Goal: Task Accomplishment & Management: Manage account settings

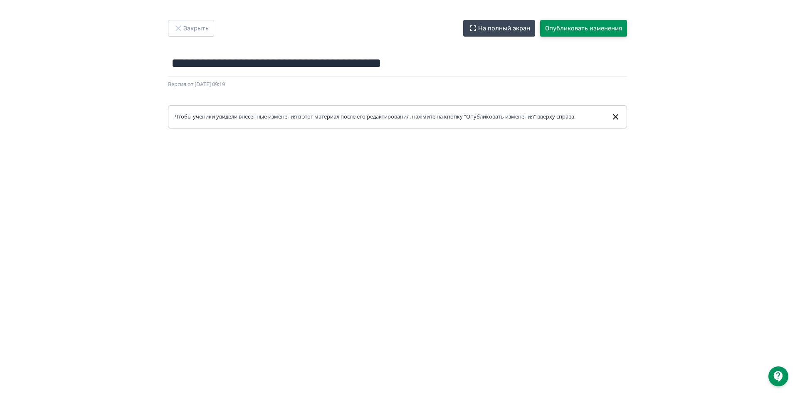
click at [600, 29] on button "Опубликовать изменения" at bounding box center [583, 28] width 87 height 17
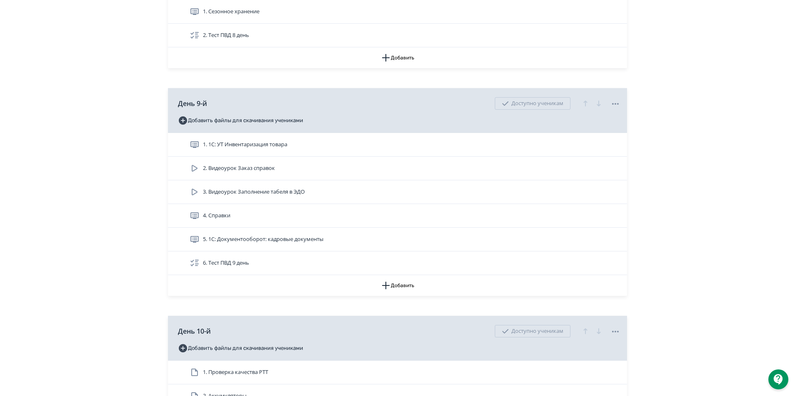
scroll to position [1538, 0]
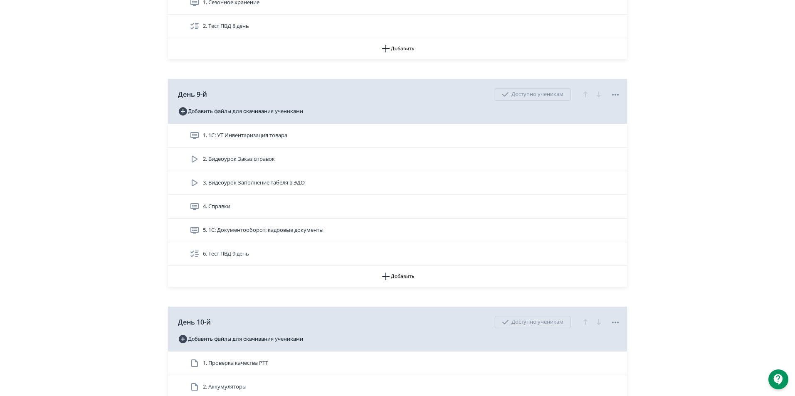
click at [239, 234] on span "5. 1С: Документооборот: кадровые документы" at bounding box center [263, 230] width 121 height 8
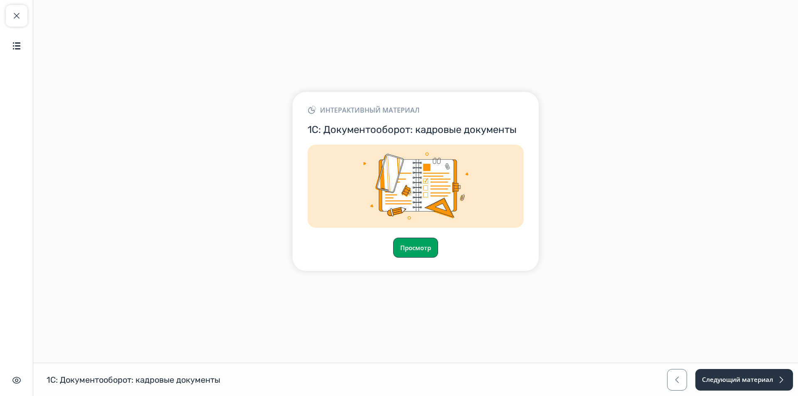
click at [422, 250] on button "Просмотр" at bounding box center [415, 248] width 45 height 20
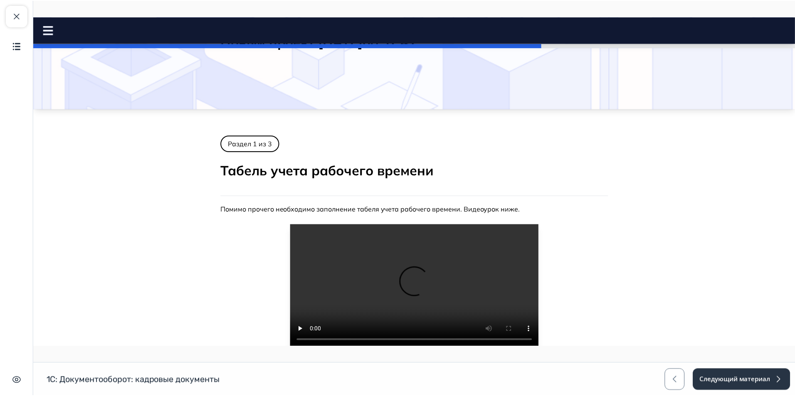
scroll to position [154, 0]
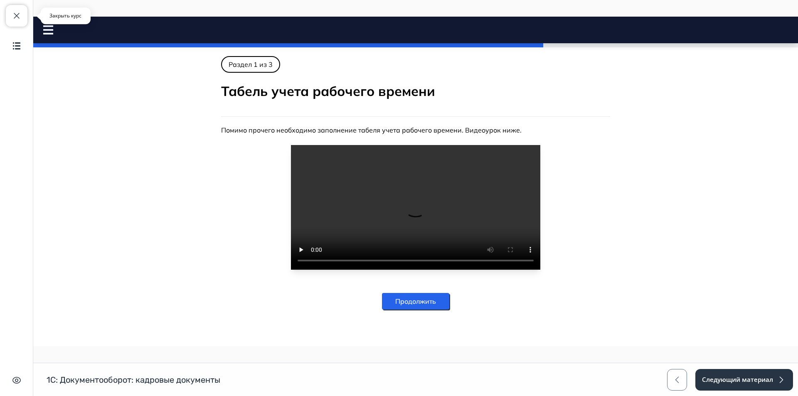
click at [16, 15] on span "button" at bounding box center [17, 16] width 10 height 10
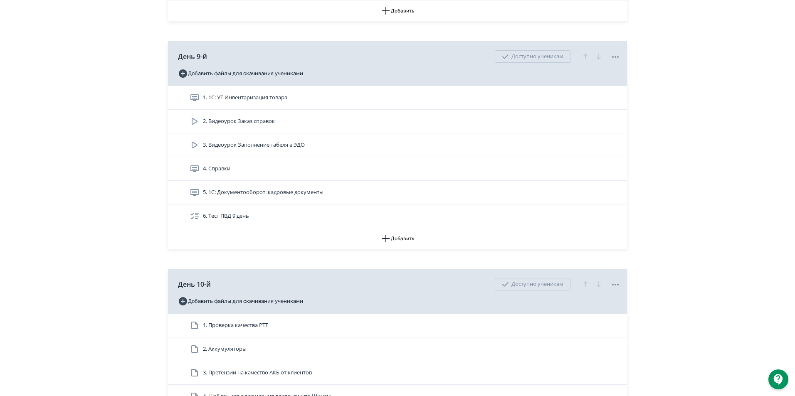
scroll to position [1580, 0]
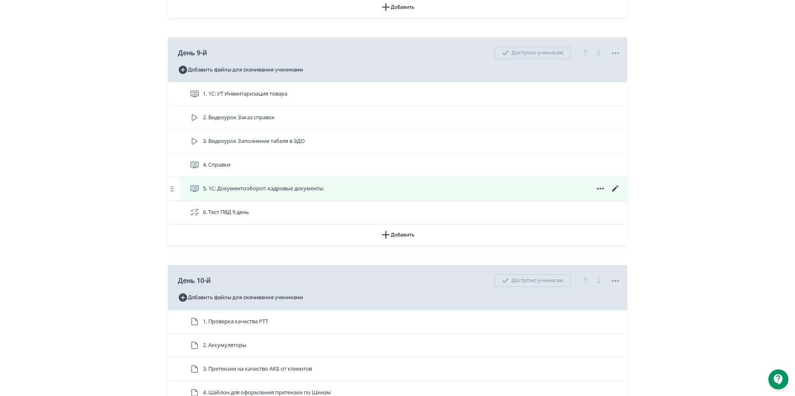
click at [612, 194] on icon at bounding box center [615, 189] width 10 height 10
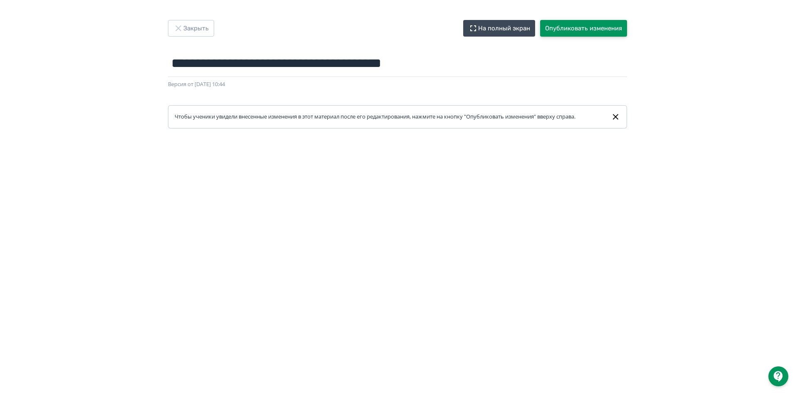
click at [592, 31] on button "Опубликовать изменения" at bounding box center [583, 28] width 87 height 17
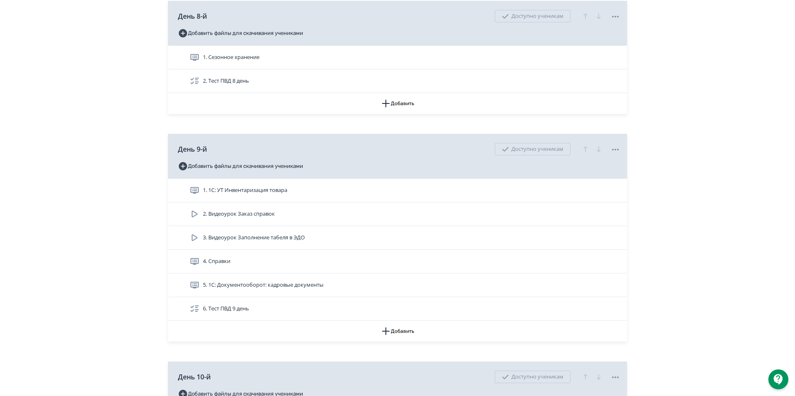
scroll to position [1538, 0]
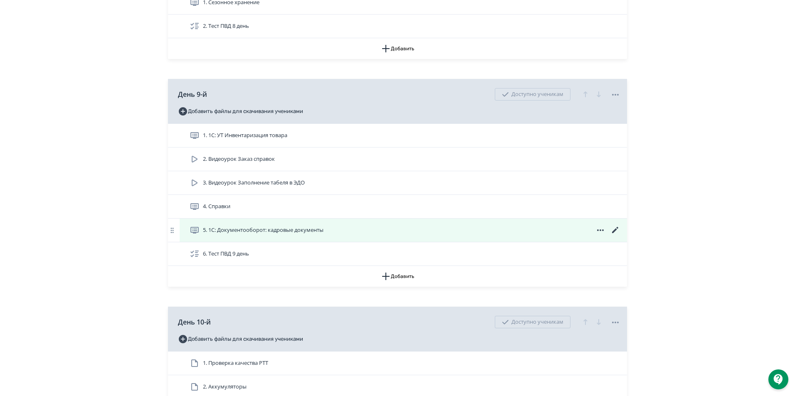
click at [616, 235] on icon at bounding box center [615, 230] width 10 height 10
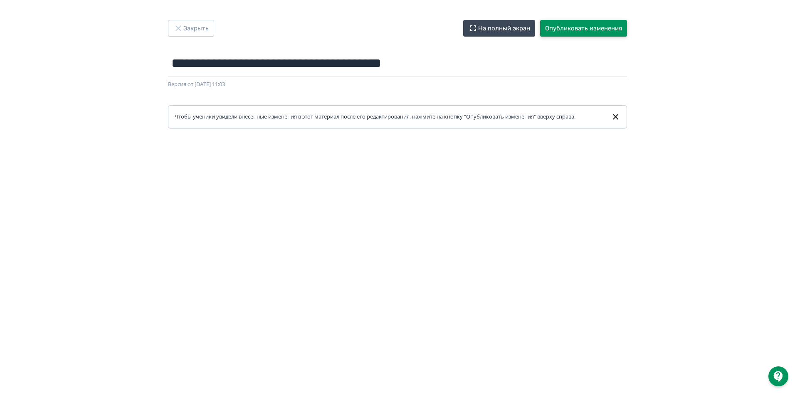
click at [598, 28] on button "Опубликовать изменения" at bounding box center [583, 28] width 87 height 17
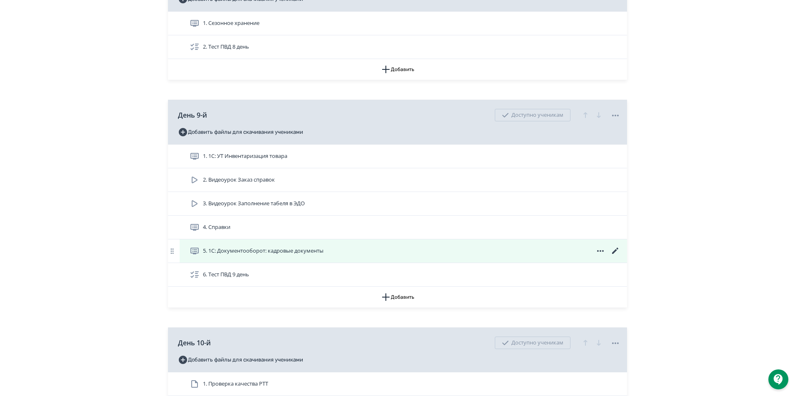
scroll to position [1621, 0]
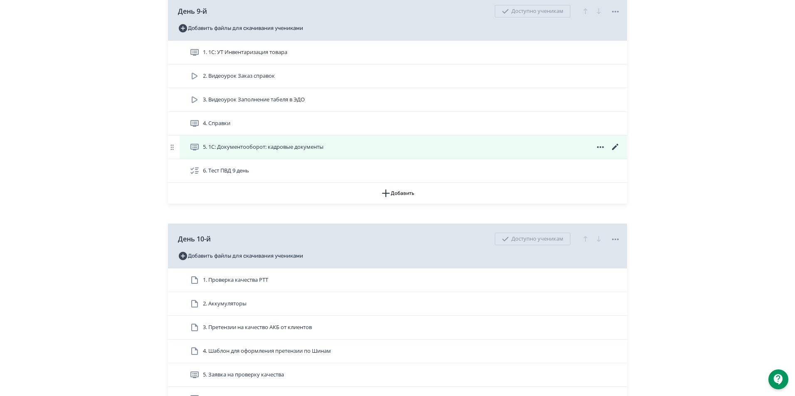
click at [201, 152] on span "5. 1С: Документооборот: кадровые документы" at bounding box center [258, 147] width 137 height 10
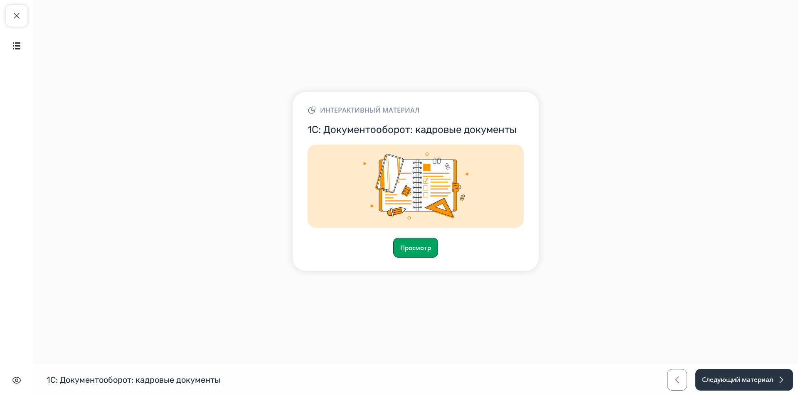
click at [424, 243] on button "Просмотр" at bounding box center [415, 248] width 45 height 20
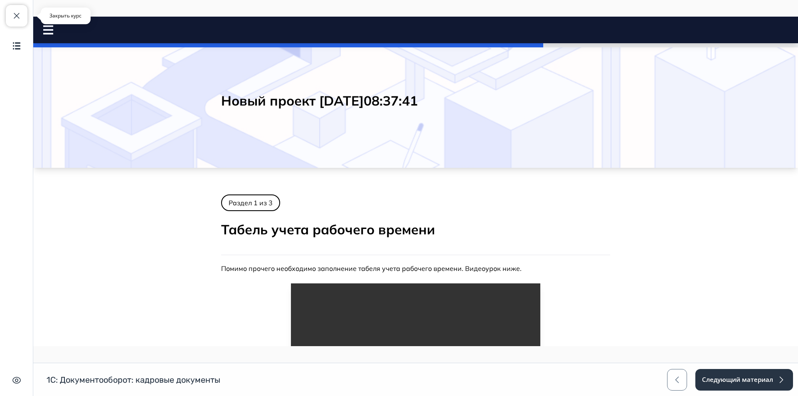
click at [8, 9] on button "Закрыть курс" at bounding box center [17, 16] width 22 height 22
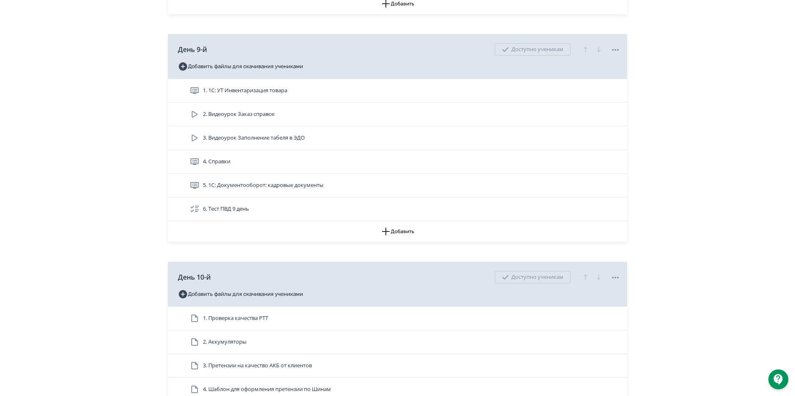
scroll to position [1621, 0]
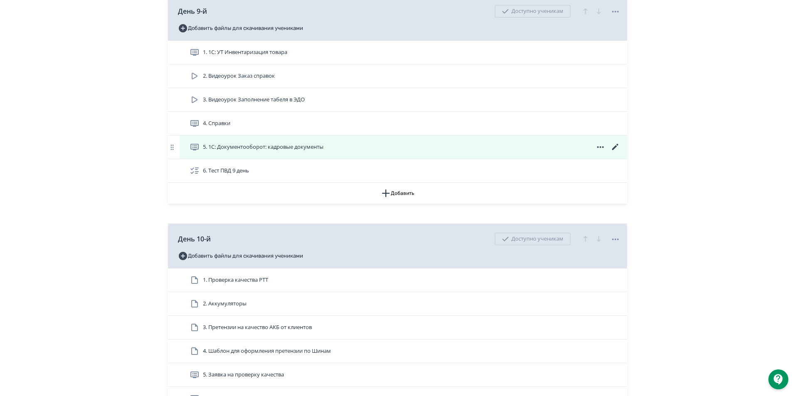
click at [618, 152] on icon at bounding box center [615, 147] width 10 height 10
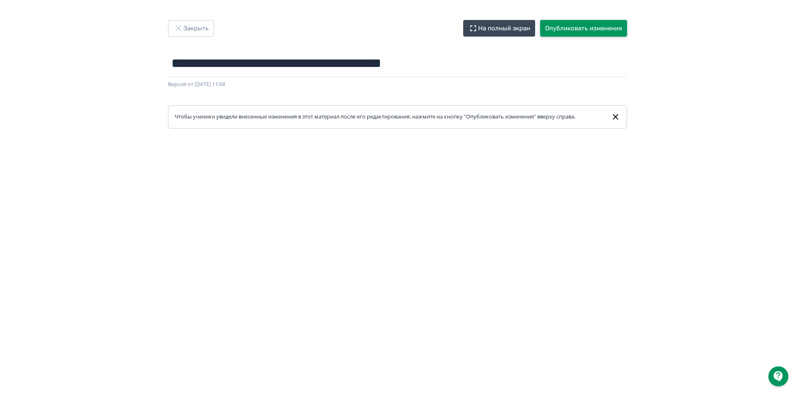
click at [593, 25] on button "Опубликовать изменения" at bounding box center [583, 28] width 87 height 17
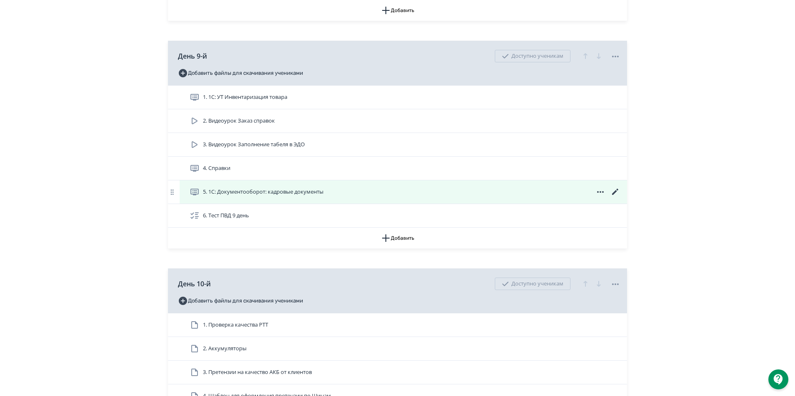
scroll to position [1580, 0]
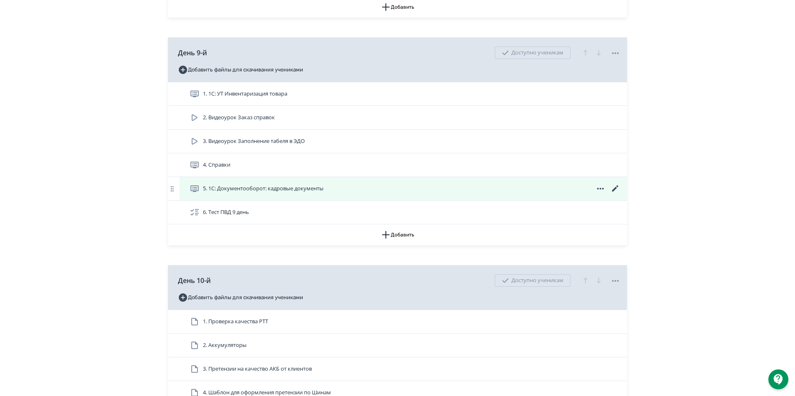
click at [614, 194] on icon at bounding box center [615, 189] width 10 height 10
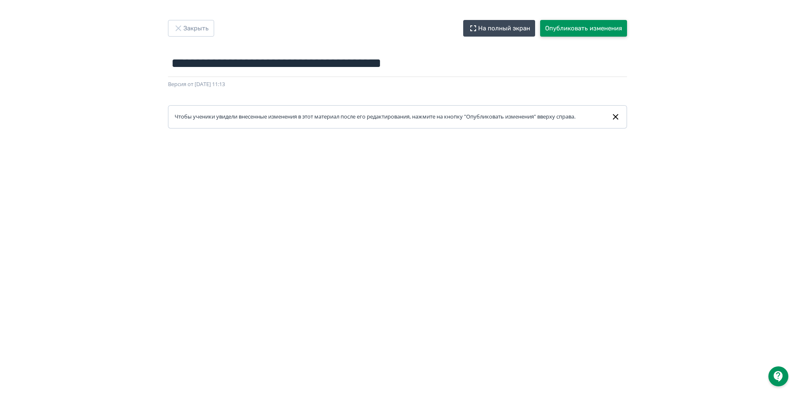
click at [593, 23] on button "Опубликовать изменения" at bounding box center [583, 28] width 87 height 17
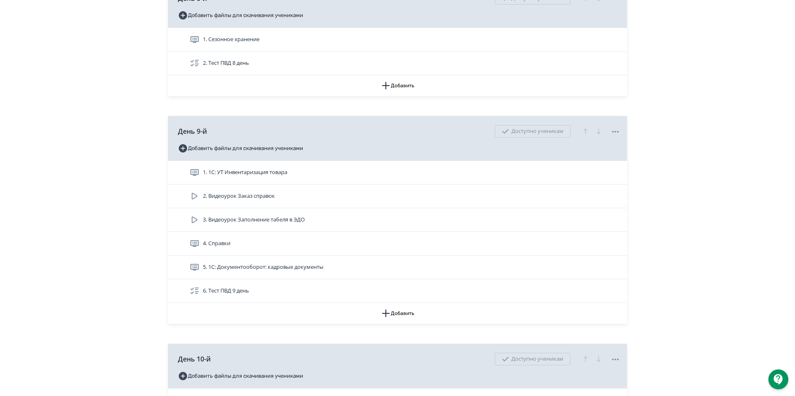
scroll to position [1621, 0]
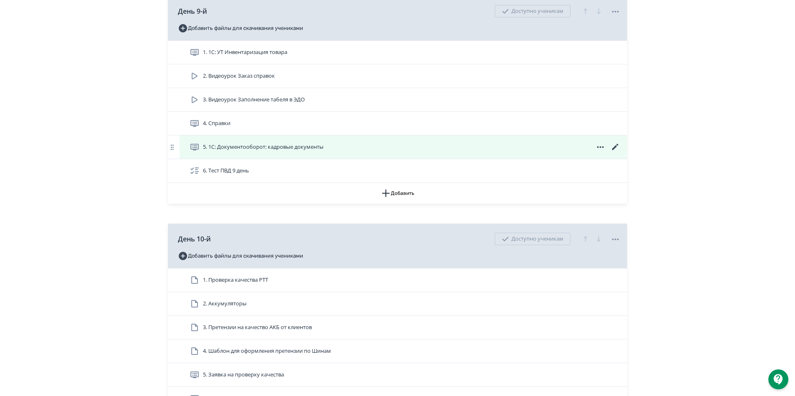
click at [613, 152] on icon at bounding box center [615, 147] width 10 height 10
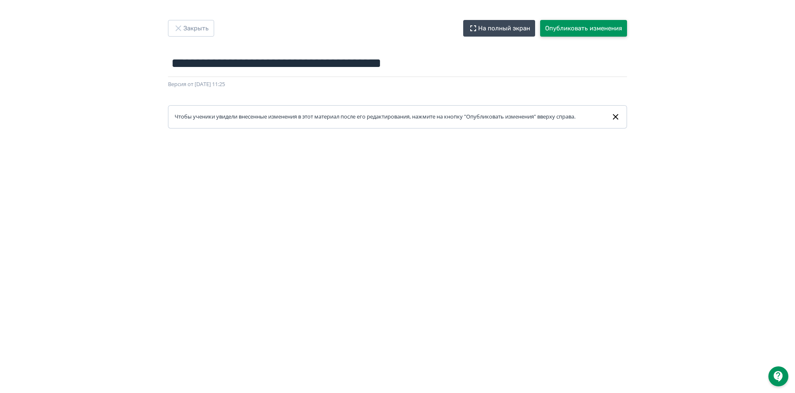
click at [572, 33] on button "Опубликовать изменения" at bounding box center [583, 28] width 87 height 17
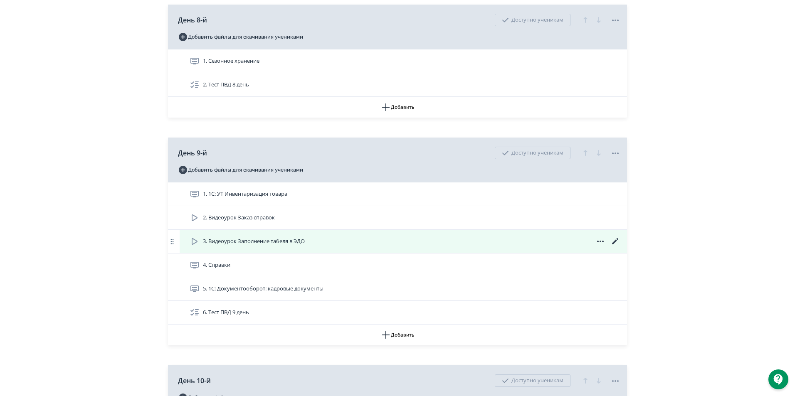
scroll to position [1497, 0]
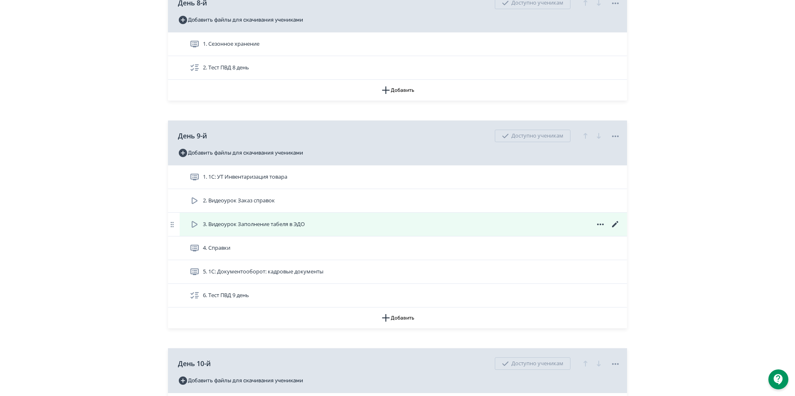
click at [193, 229] on icon at bounding box center [195, 224] width 10 height 10
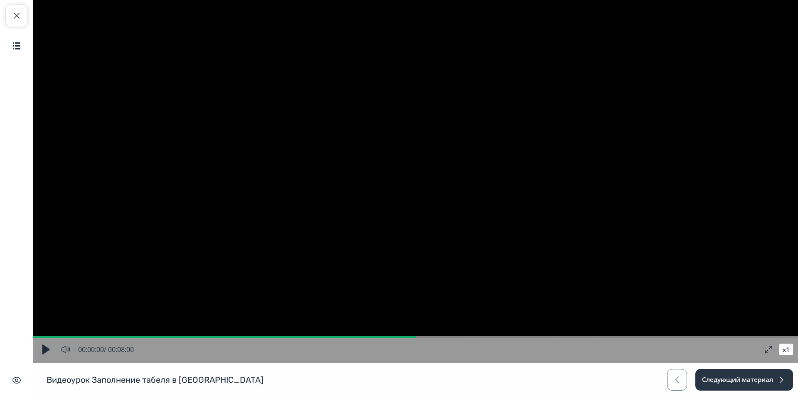
click at [39, 353] on button "button" at bounding box center [45, 349] width 15 height 15
click at [46, 351] on button "button" at bounding box center [45, 349] width 15 height 15
click at [20, 15] on span "button" at bounding box center [17, 16] width 10 height 10
type input "*"
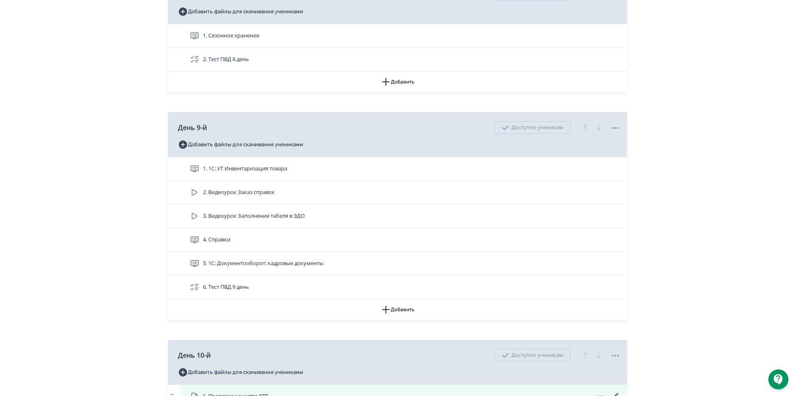
scroll to position [1497, 0]
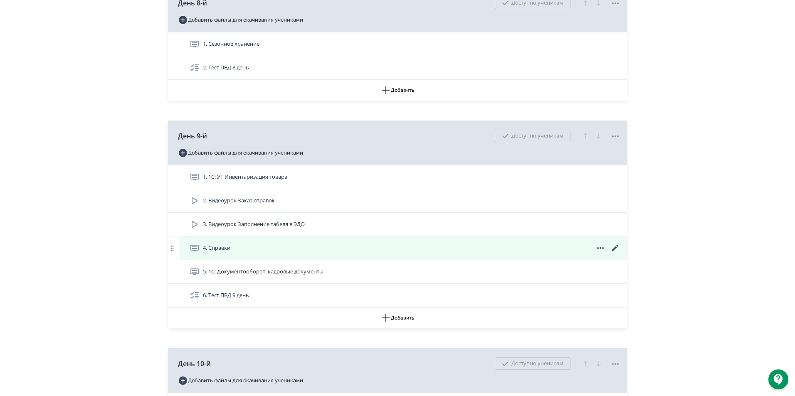
click at [194, 252] on icon at bounding box center [194, 248] width 8 height 7
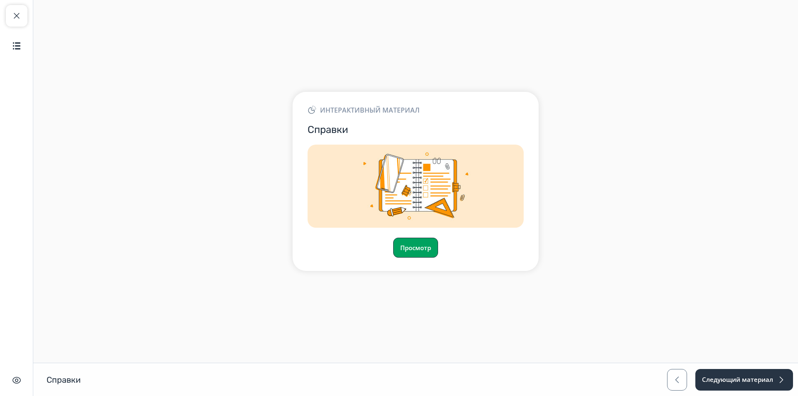
click at [403, 253] on button "Просмотр" at bounding box center [415, 248] width 45 height 20
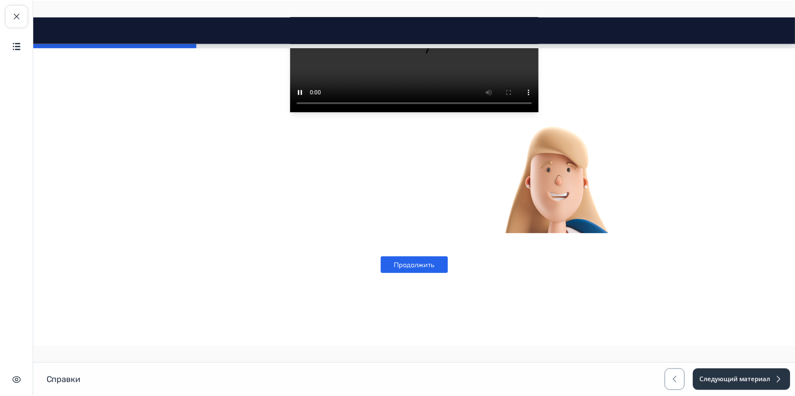
scroll to position [295, 0]
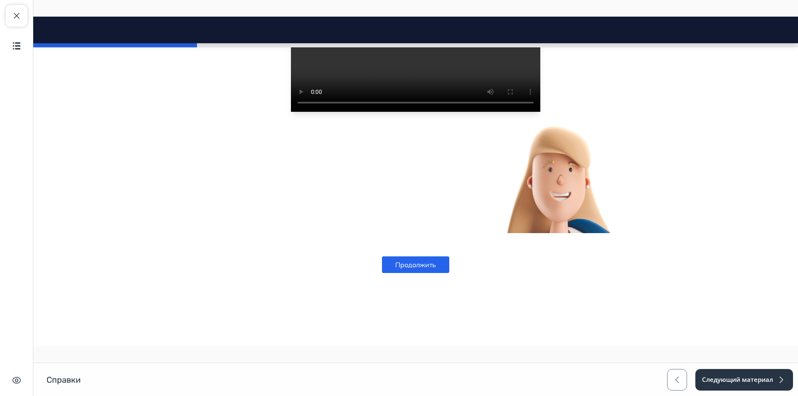
click at [565, 181] on img at bounding box center [558, 179] width 104 height 108
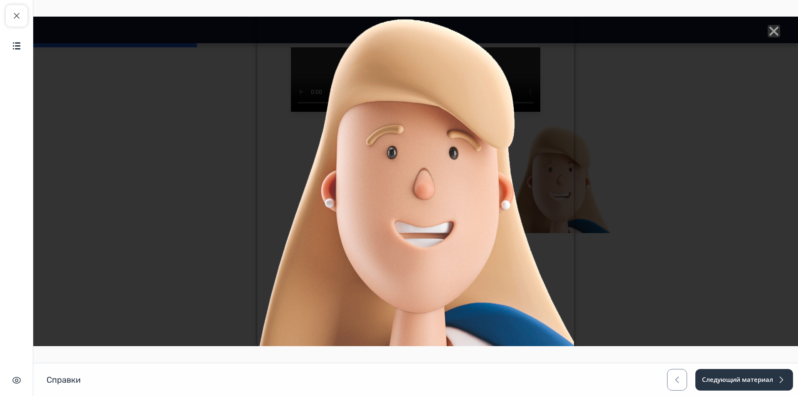
drag, startPoint x: 765, startPoint y: 30, endPoint x: 757, endPoint y: 33, distance: 8.8
click at [768, 31] on icon "Close" at bounding box center [774, 31] width 12 height 12
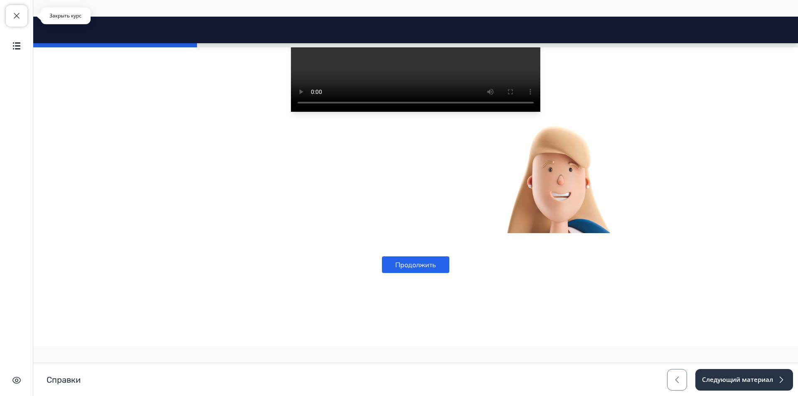
click at [18, 11] on span "button" at bounding box center [17, 16] width 10 height 10
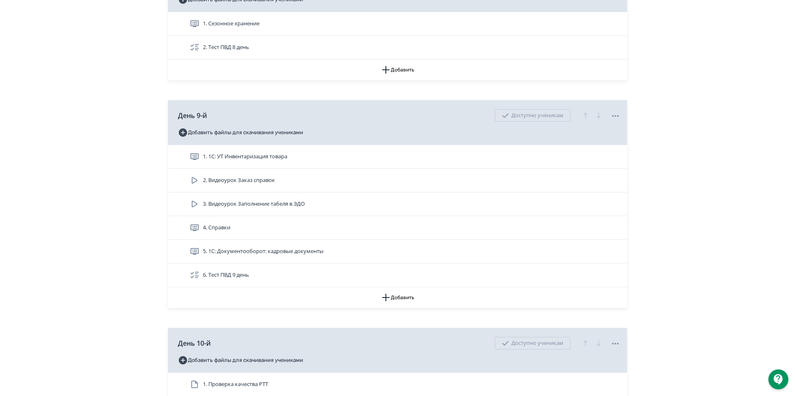
scroll to position [1580, 0]
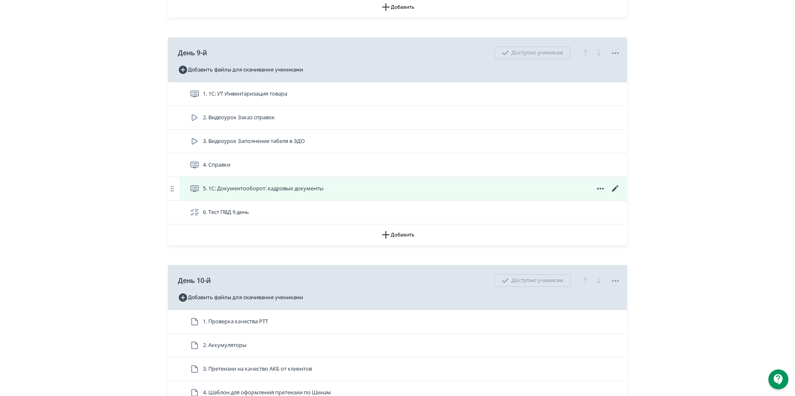
click at [614, 192] on icon at bounding box center [615, 188] width 6 height 6
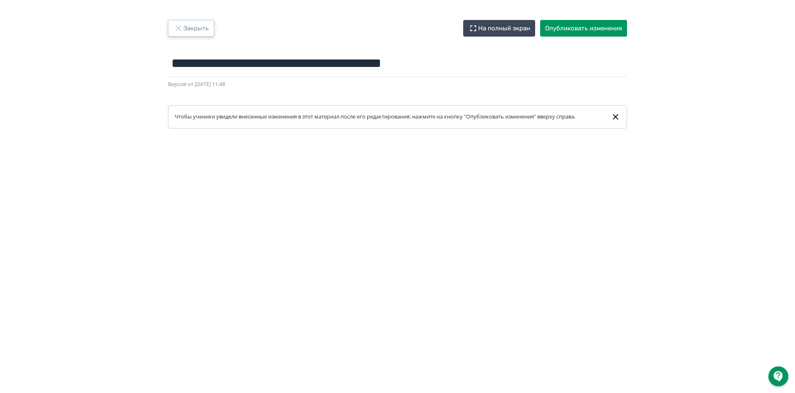
click at [193, 32] on button "Закрыть" at bounding box center [191, 28] width 46 height 17
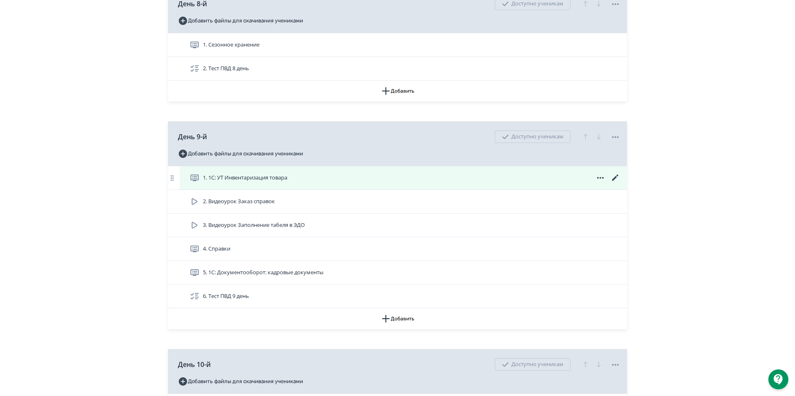
scroll to position [1497, 0]
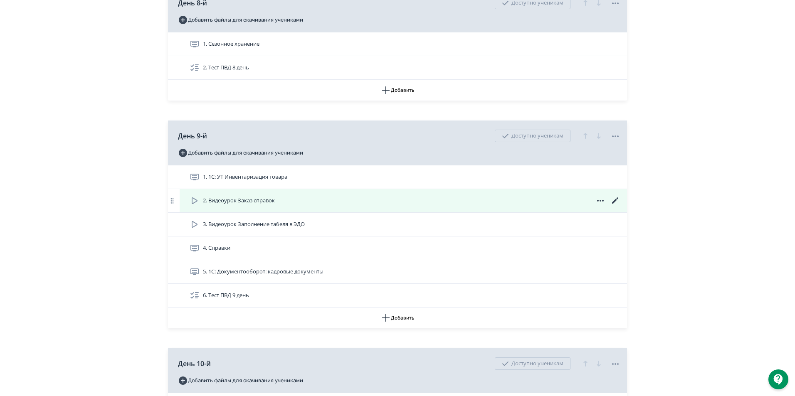
click at [600, 202] on icon at bounding box center [600, 201] width 7 height 2
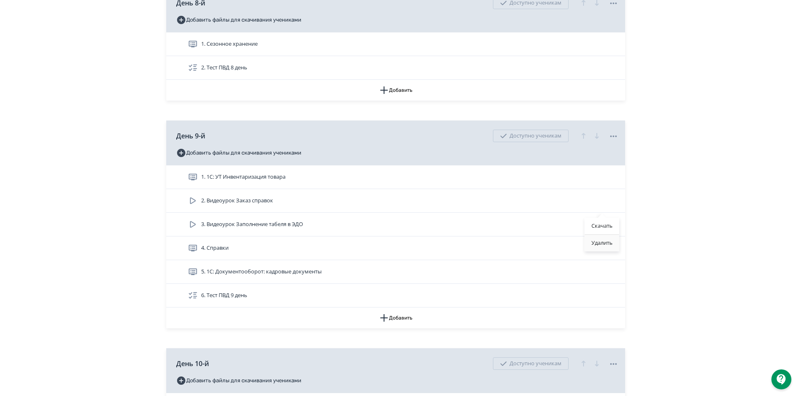
drag, startPoint x: 605, startPoint y: 244, endPoint x: 440, endPoint y: 38, distance: 264.0
click at [607, 244] on div "Удалить" at bounding box center [602, 243] width 35 height 17
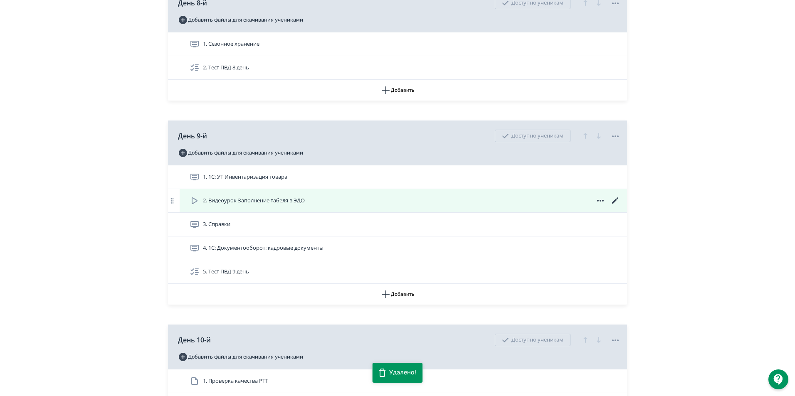
click at [599, 206] on icon at bounding box center [600, 201] width 10 height 10
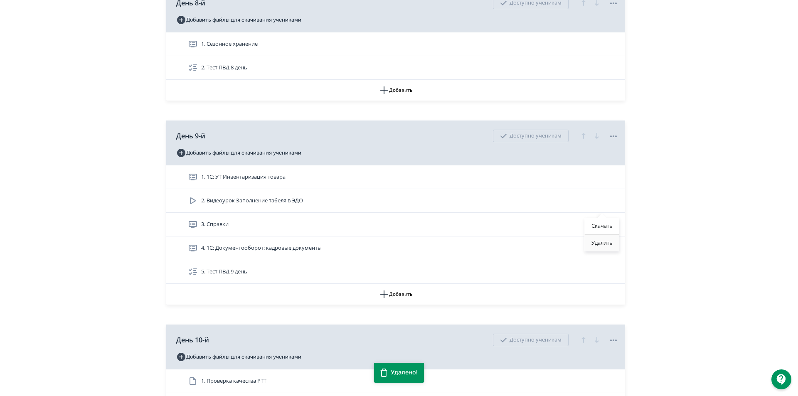
click at [603, 242] on div "Удалить" at bounding box center [602, 243] width 35 height 17
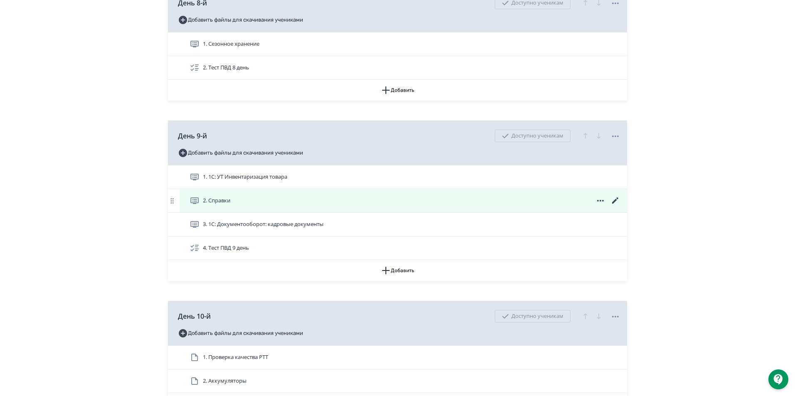
click at [217, 205] on span "2. Справки" at bounding box center [216, 201] width 27 height 8
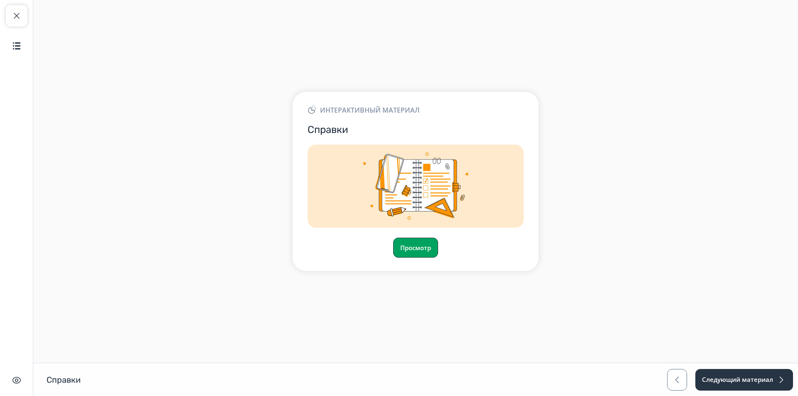
click at [428, 248] on button "Просмотр" at bounding box center [415, 248] width 45 height 20
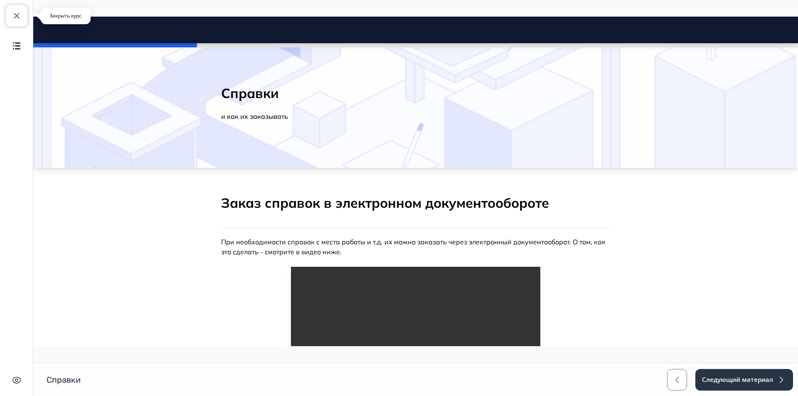
click at [23, 18] on button "Закрыть курс" at bounding box center [17, 16] width 22 height 22
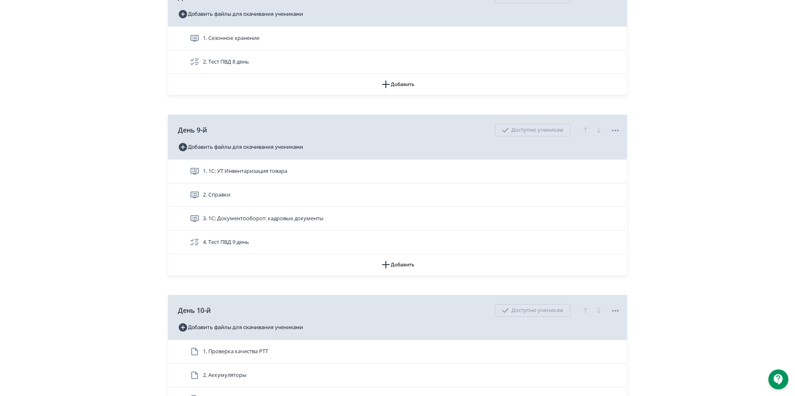
scroll to position [1580, 0]
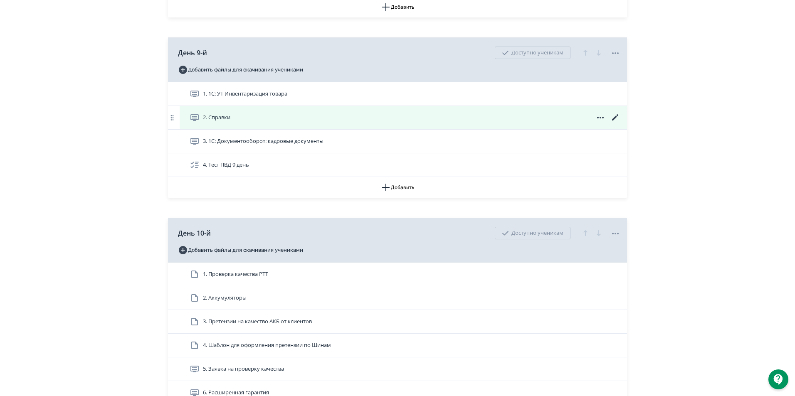
click at [615, 123] on icon at bounding box center [615, 118] width 10 height 10
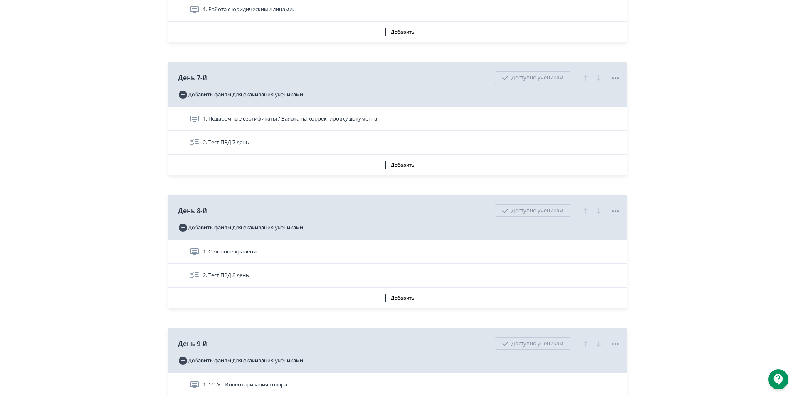
scroll to position [1538, 0]
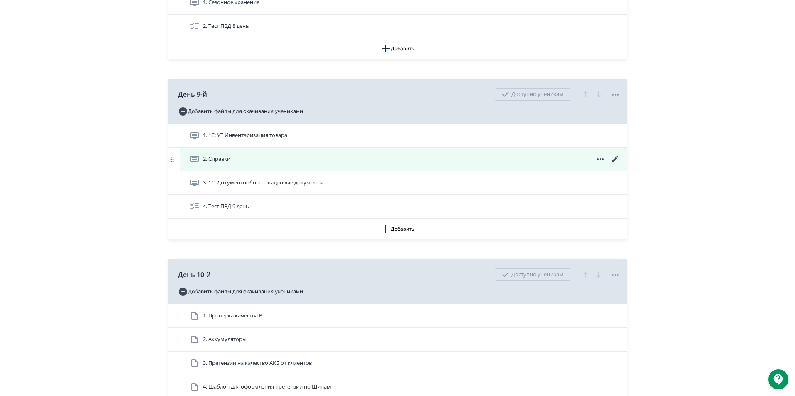
click at [601, 164] on icon at bounding box center [600, 159] width 10 height 10
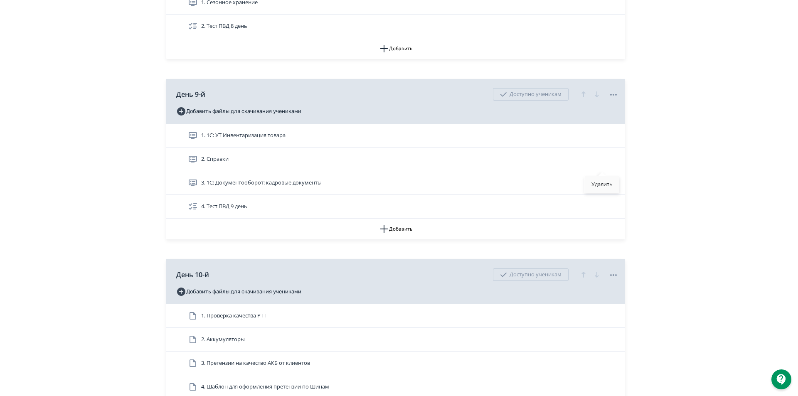
click at [602, 186] on div "Удалить" at bounding box center [602, 184] width 35 height 17
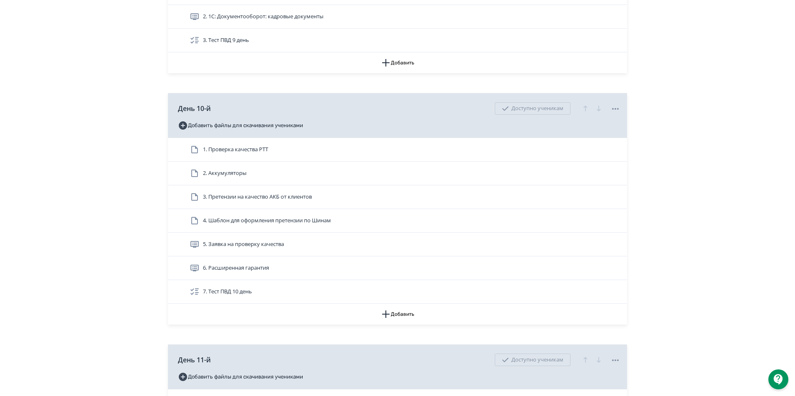
scroll to position [1704, 0]
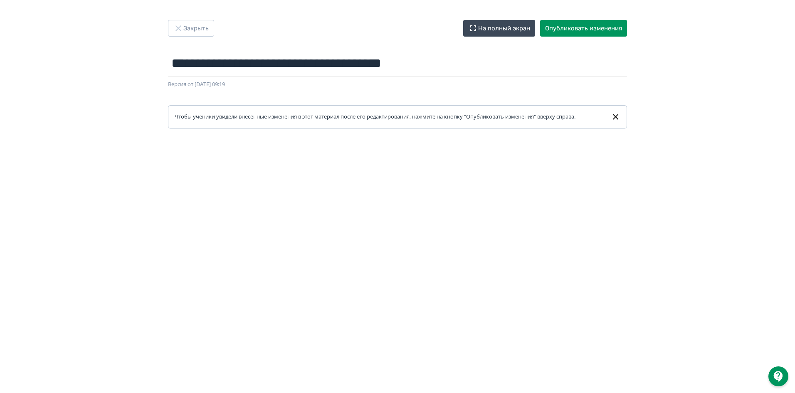
scroll to position [42, 0]
